Goal: Book appointment/travel/reservation

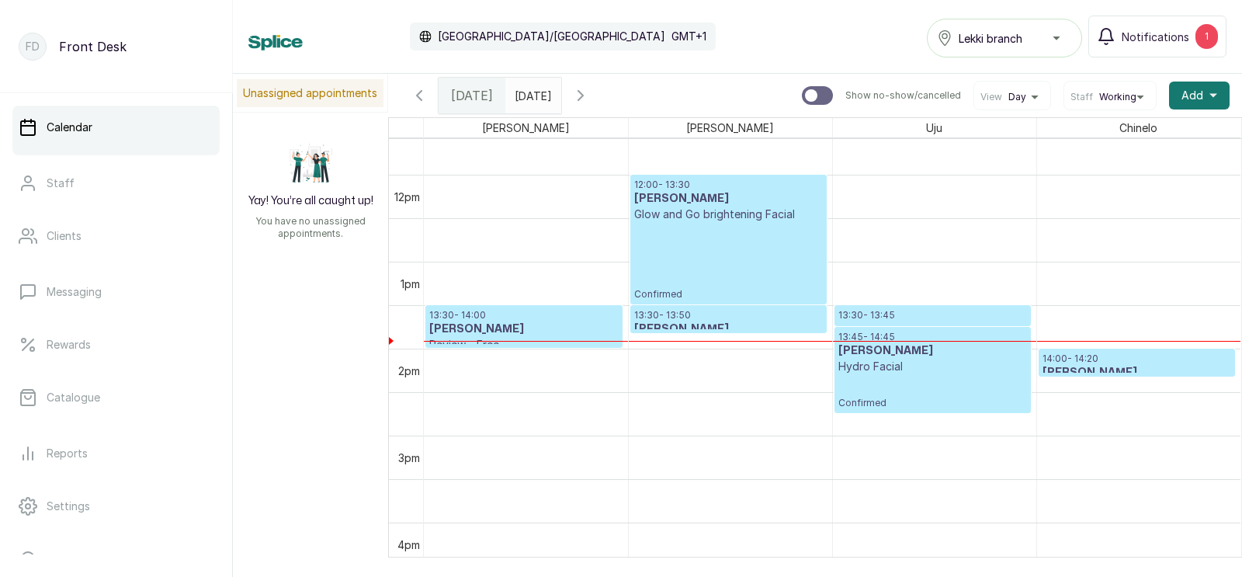
scroll to position [1005, 0]
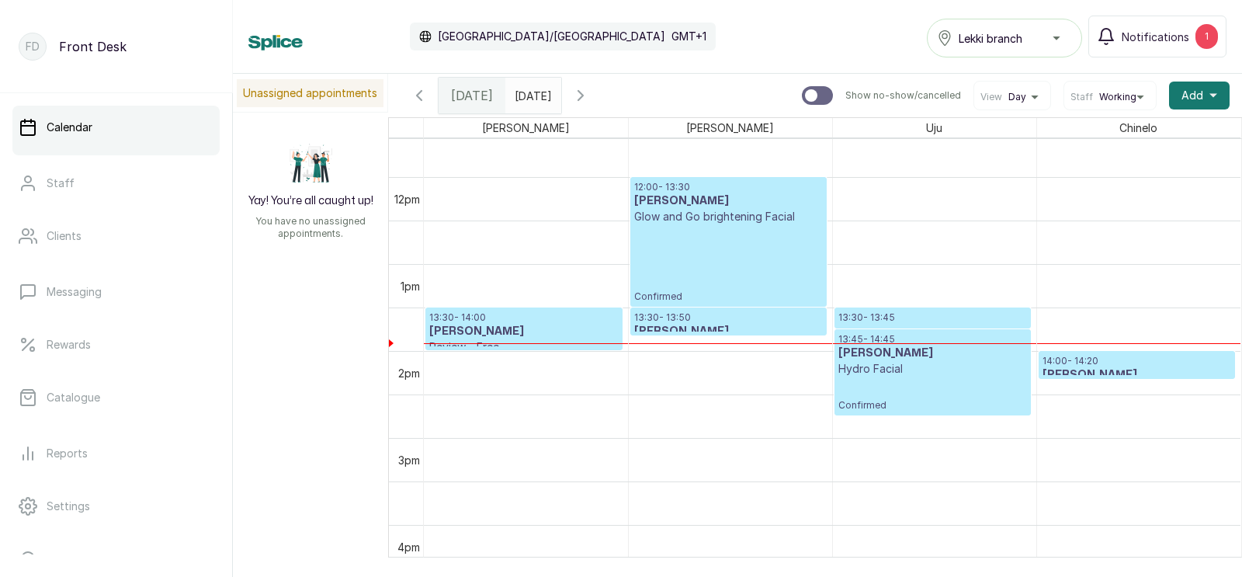
click at [1101, 360] on p "14:00 - 14:20" at bounding box center [1136, 361] width 189 height 12
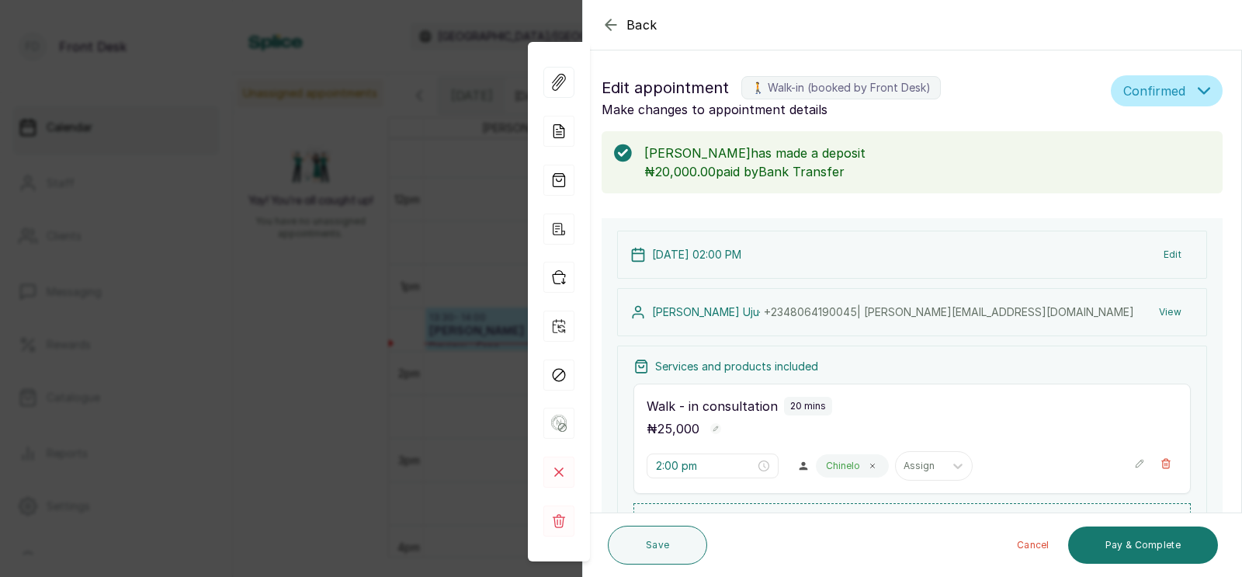
click at [399, 373] on div "Back Appointment Details Edit appointment 🚶 Walk-in (booked by Front Desk) Make…" at bounding box center [621, 288] width 1242 height 577
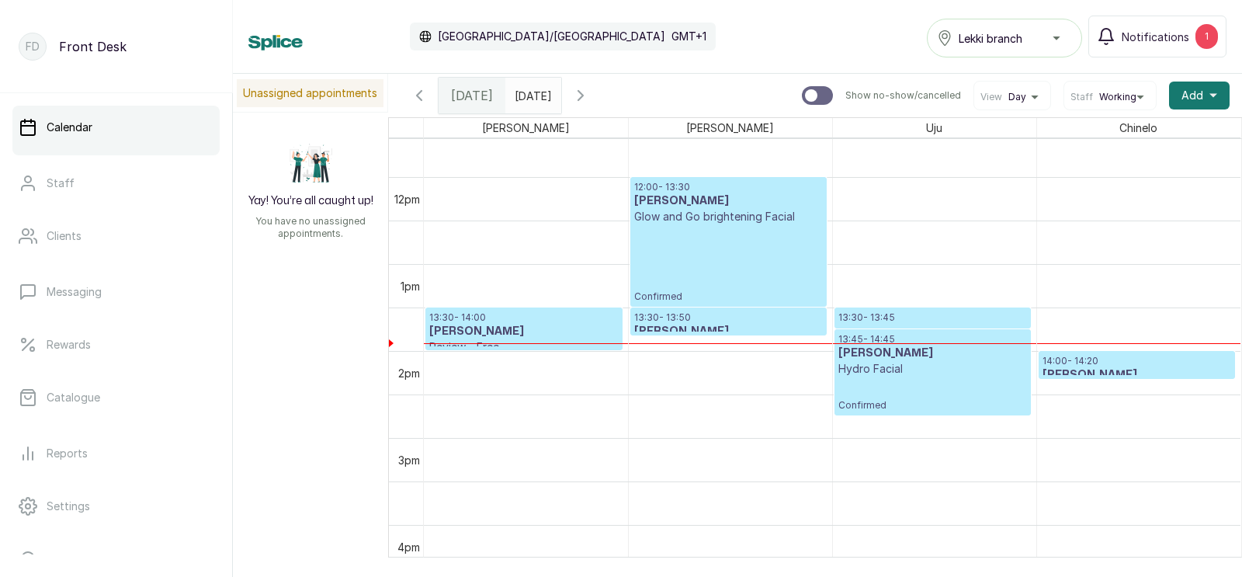
scroll to position [1035, 0]
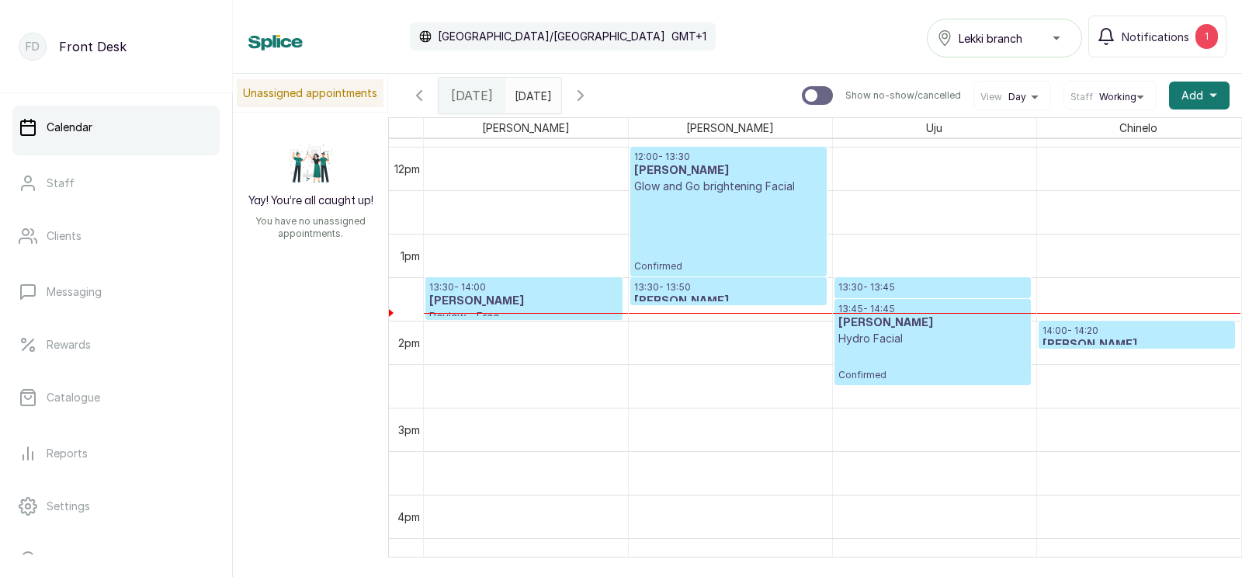
click at [728, 286] on p "13:30 - 13:50" at bounding box center [728, 287] width 189 height 12
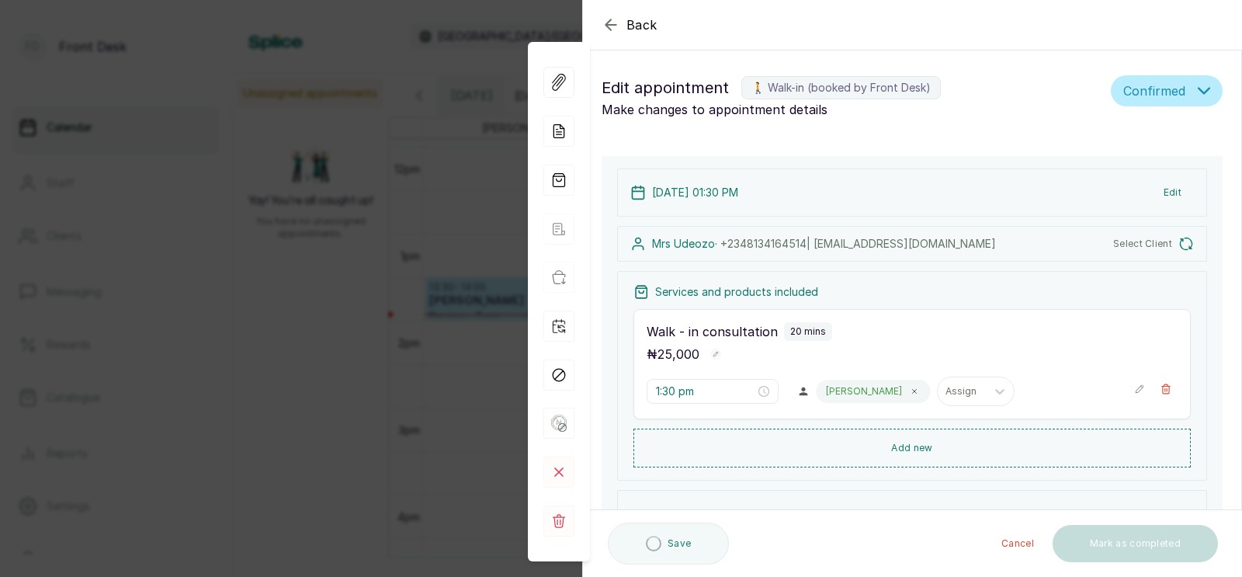
type input "1:30 pm"
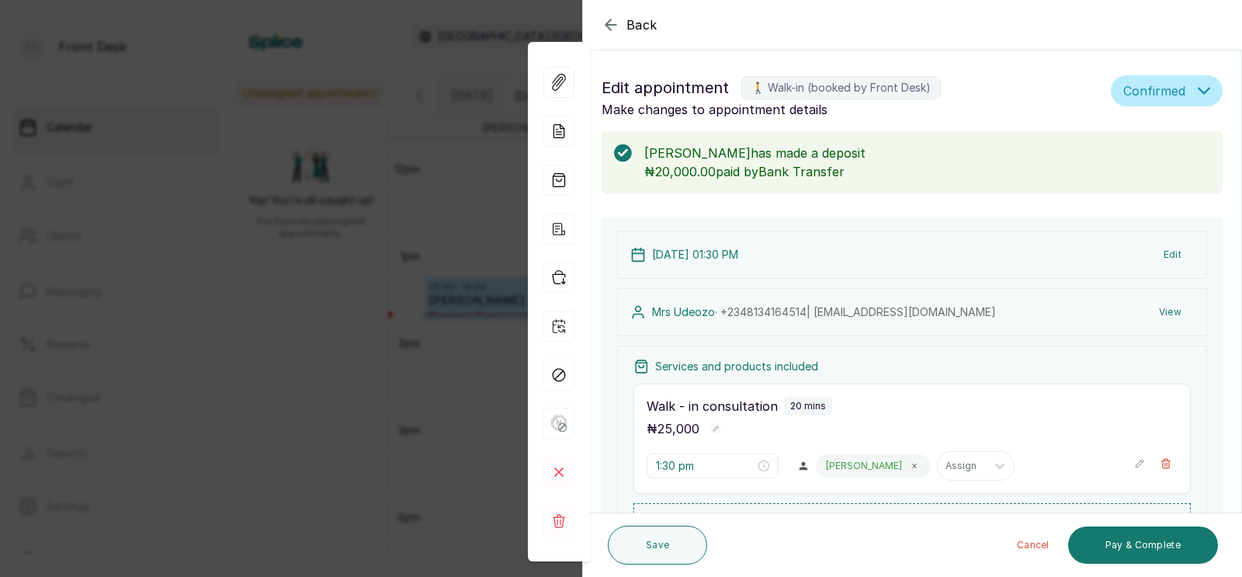
click at [446, 306] on div "Back Appointment Details Edit appointment 🚶 Walk-in (booked by Front Desk) Make…" at bounding box center [621, 288] width 1242 height 577
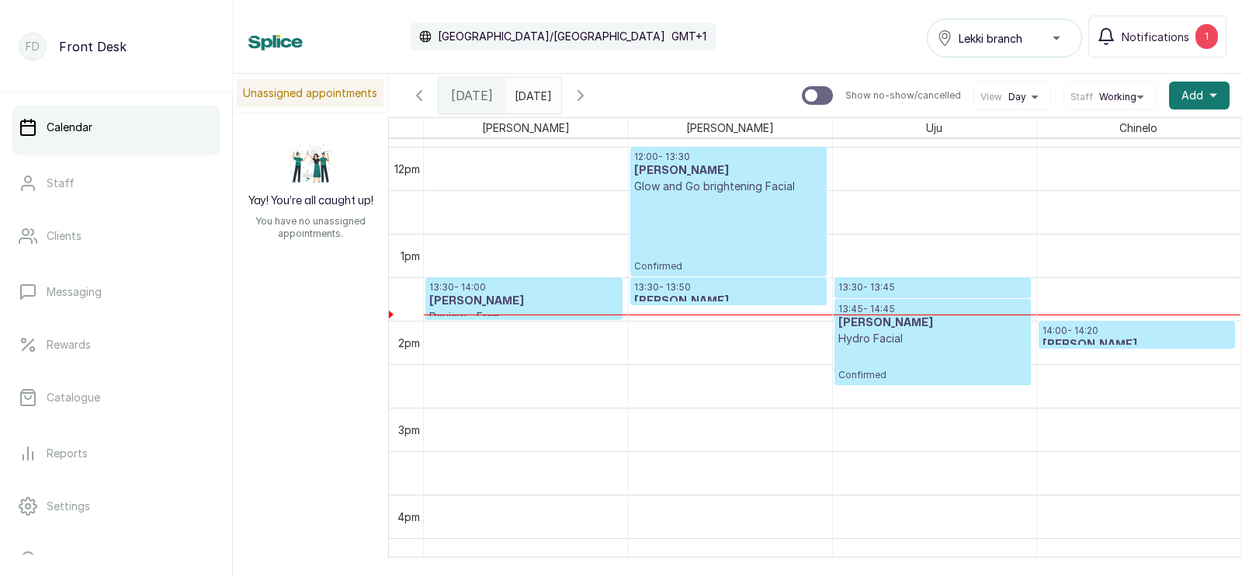
click at [896, 284] on p "13:30 - 13:45" at bounding box center [932, 287] width 189 height 12
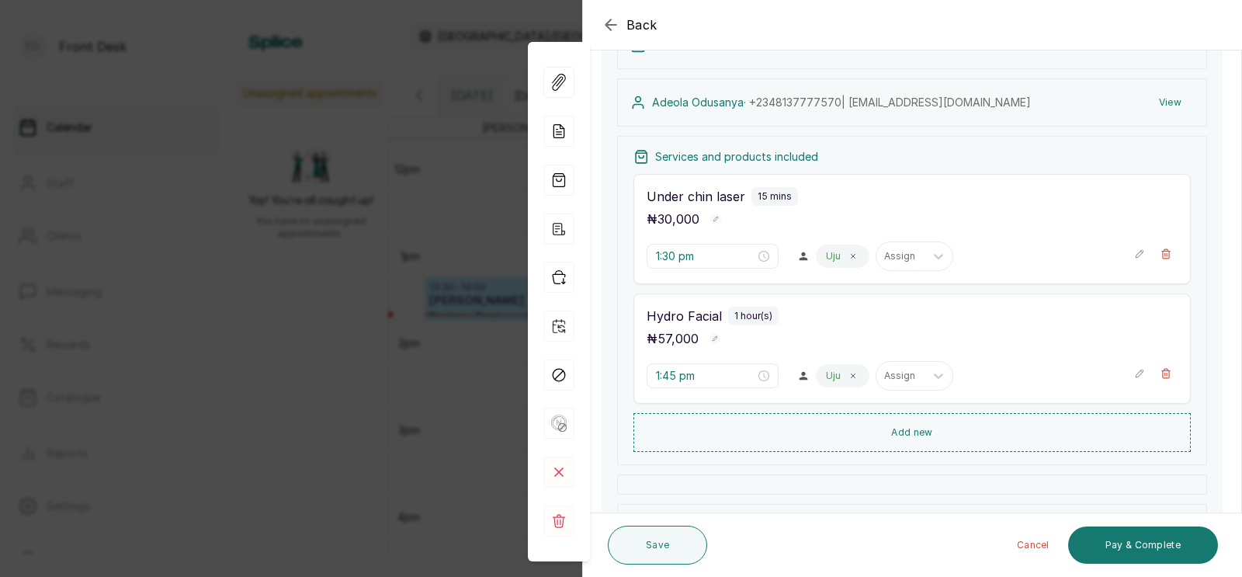
scroll to position [239, 0]
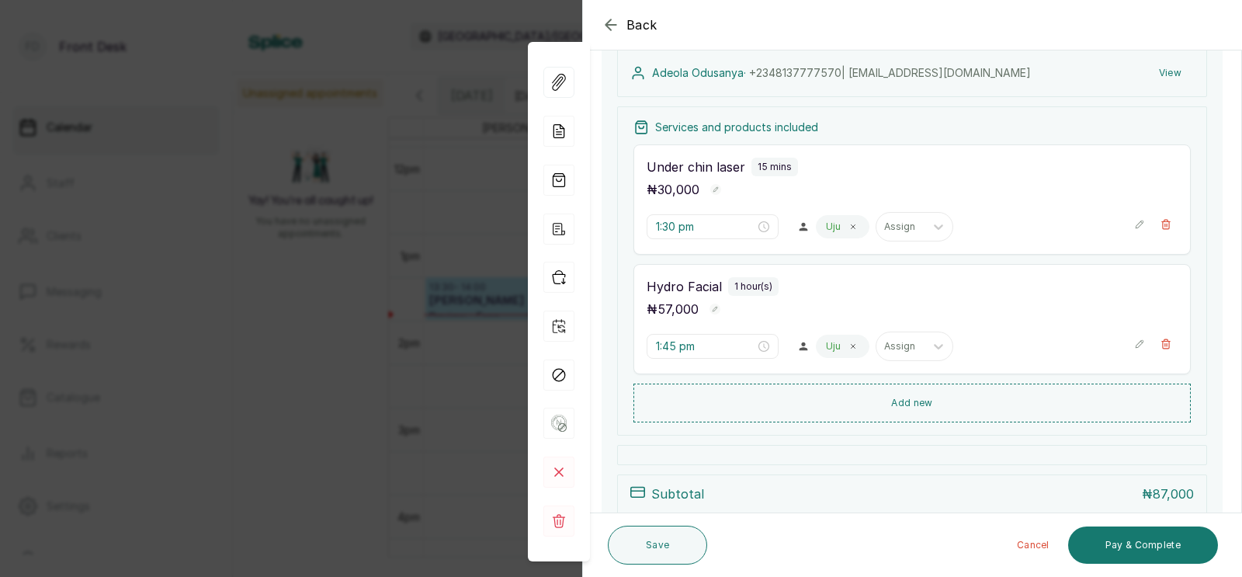
click at [442, 445] on div "Back Appointment Details Edit appointment 🚶 Walk-in (booked by Front Desk) Make…" at bounding box center [621, 288] width 1242 height 577
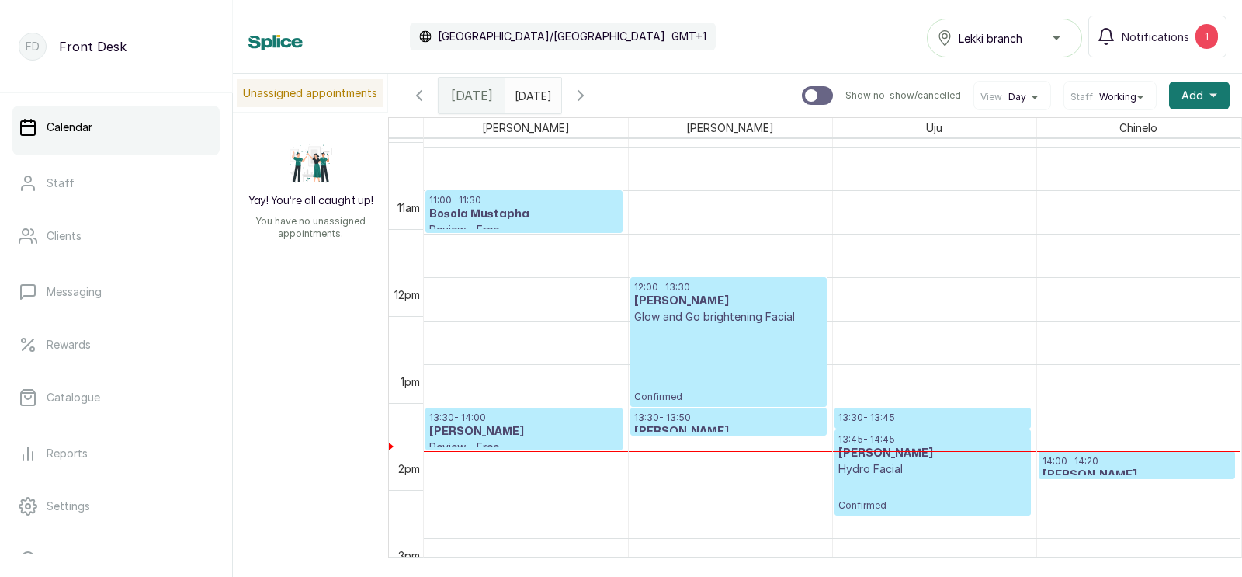
scroll to position [905, 0]
click at [1189, 92] on span "Add" at bounding box center [1192, 96] width 22 height 16
click at [1108, 133] on span "Add Appointment" at bounding box center [1142, 137] width 149 height 19
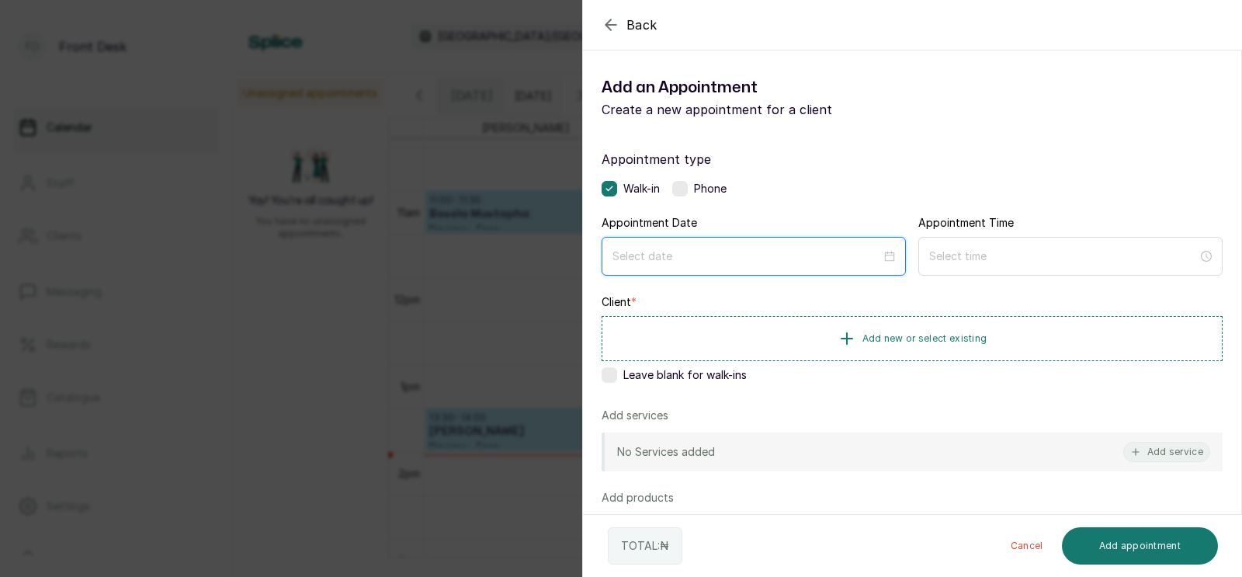
click at [650, 256] on input at bounding box center [746, 256] width 269 height 17
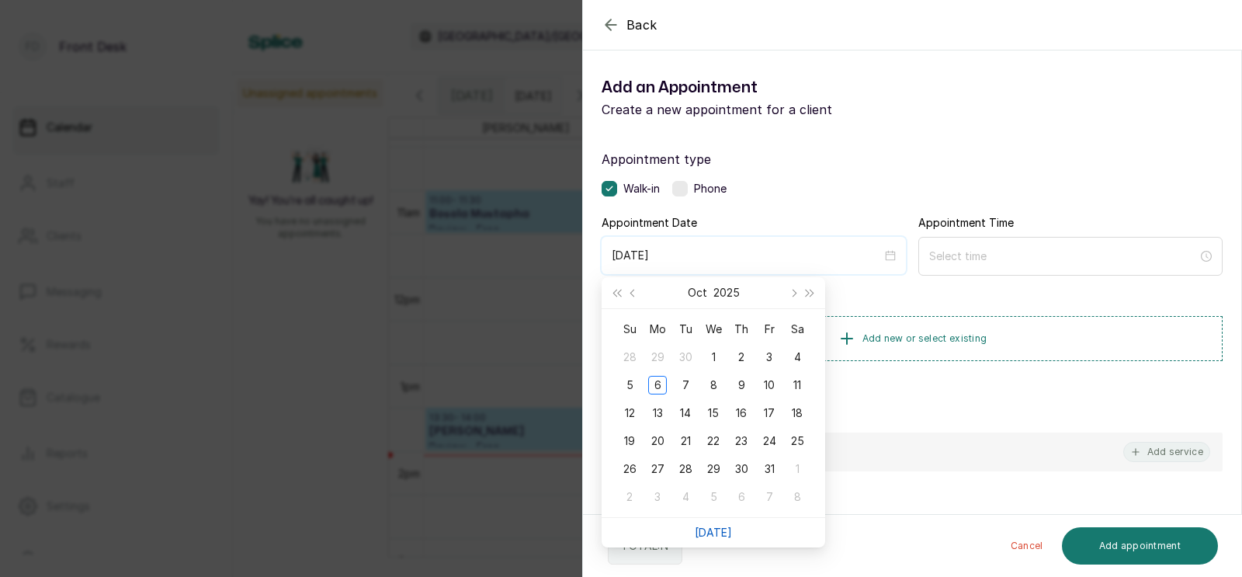
type input "[DATE]"
click at [770, 438] on div "24" at bounding box center [769, 441] width 19 height 19
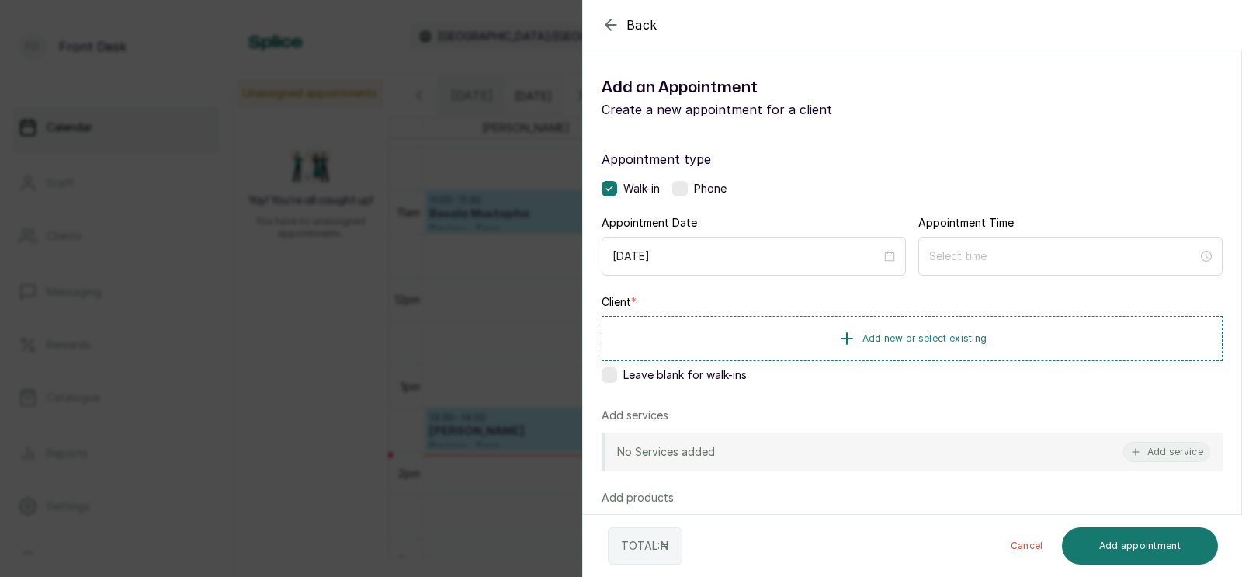
click at [352, 364] on div "Back Add Appointment Add an Appointment Create a new appointment for a client A…" at bounding box center [621, 288] width 1242 height 577
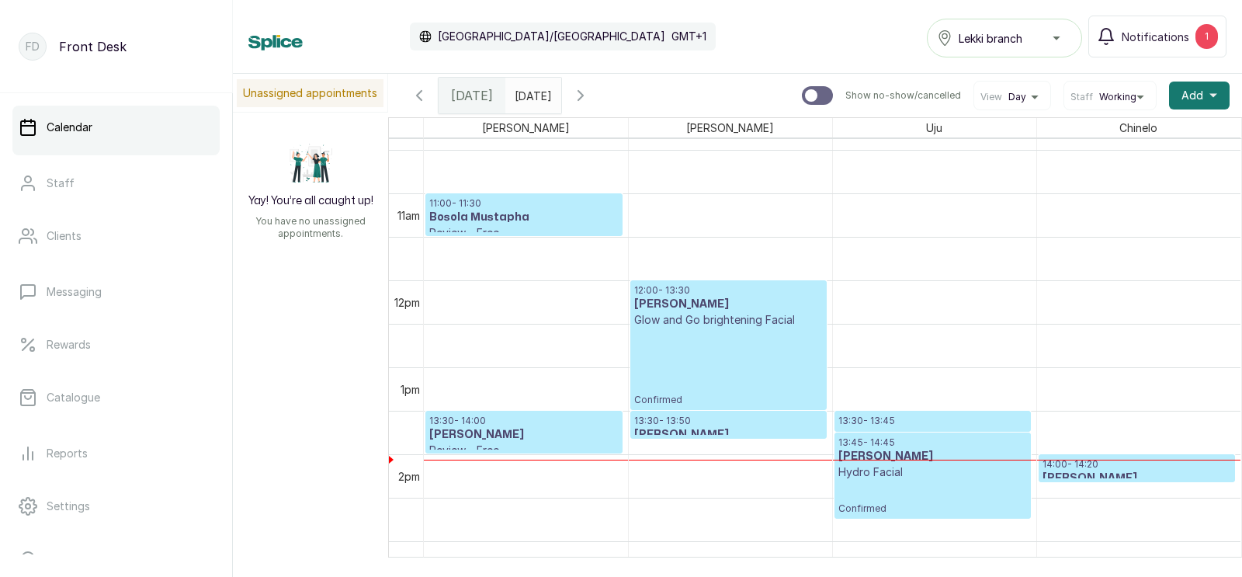
scroll to position [0, 0]
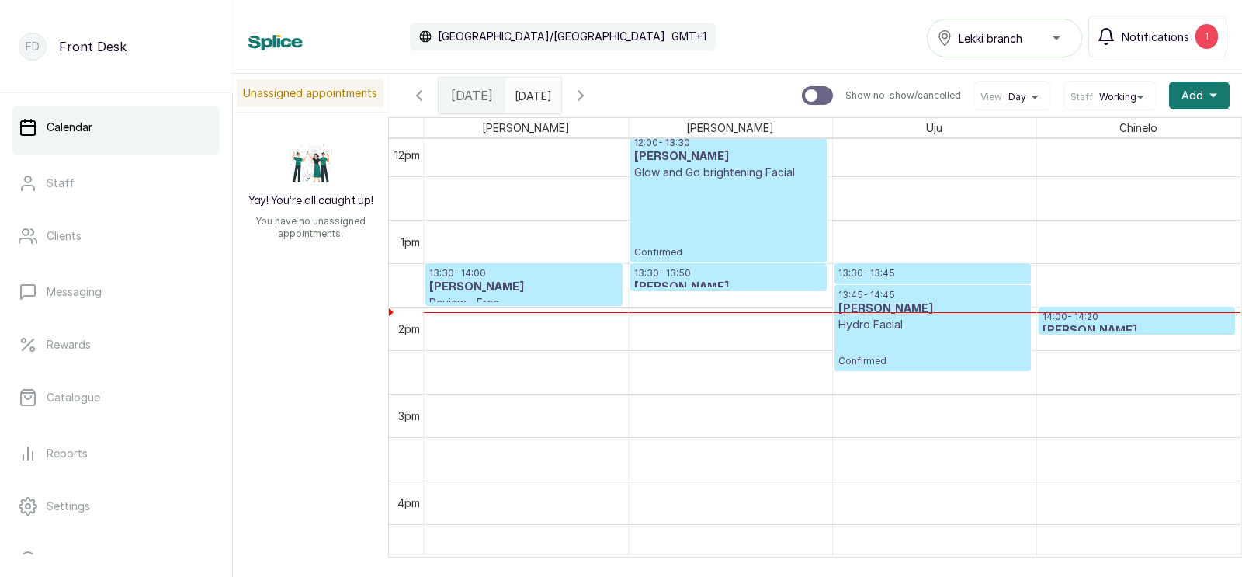
click at [1151, 36] on span "Notifications" at bounding box center [1155, 37] width 68 height 16
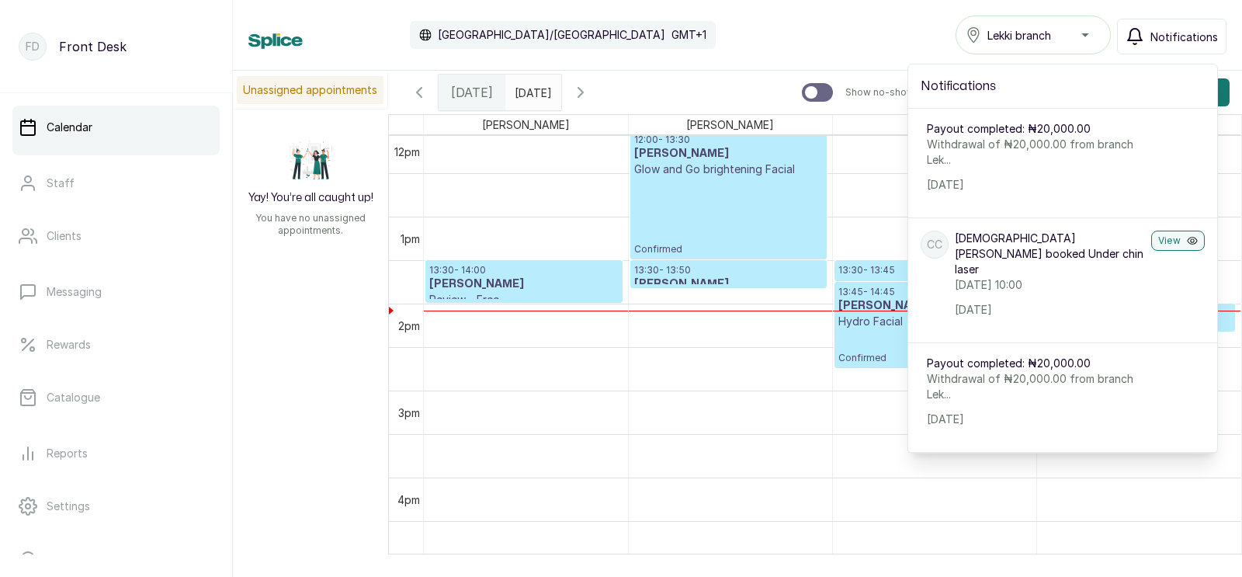
click at [1151, 36] on button "Notifications" at bounding box center [1171, 37] width 109 height 36
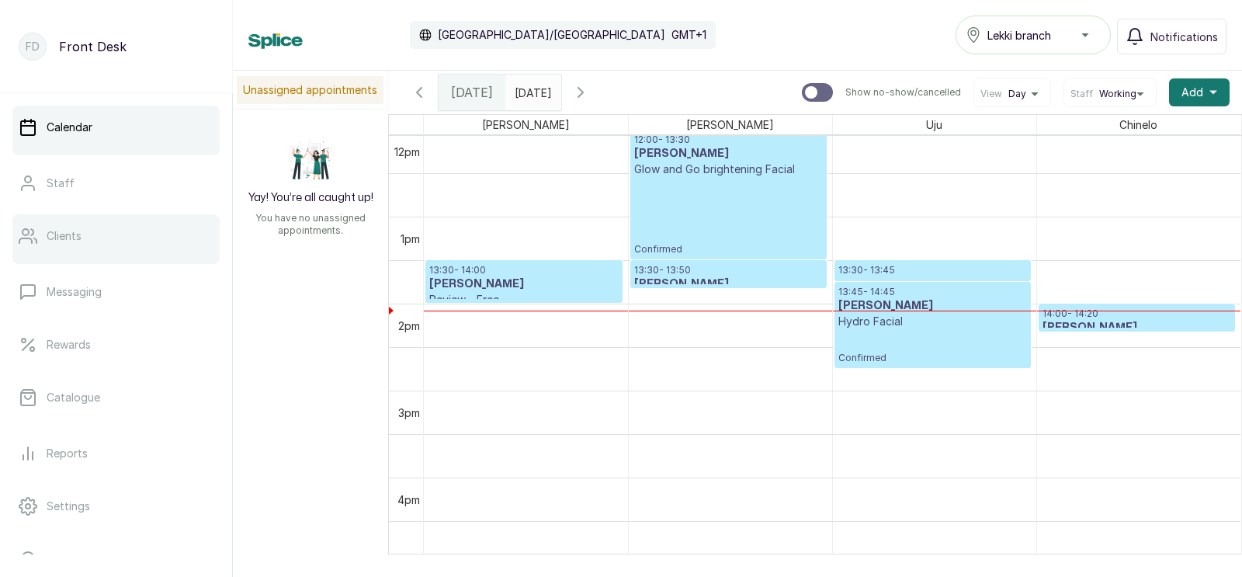
click at [63, 234] on p "Clients" at bounding box center [64, 236] width 35 height 16
